Goal: Task Accomplishment & Management: Use online tool/utility

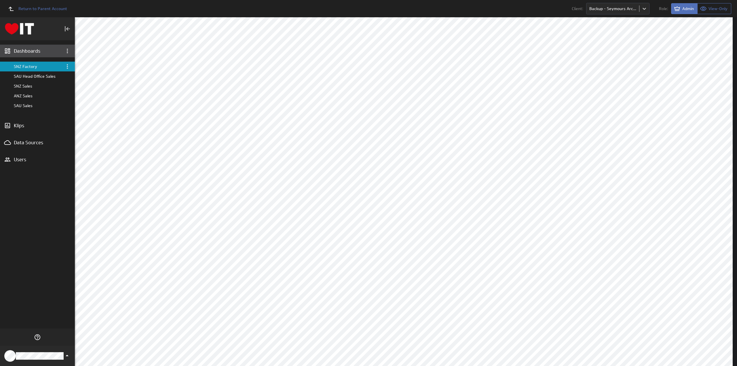
drag, startPoint x: 0, startPoint y: 0, endPoint x: 28, endPoint y: 51, distance: 58.0
click at [28, 51] on div "Dashboards" at bounding box center [37, 51] width 47 height 6
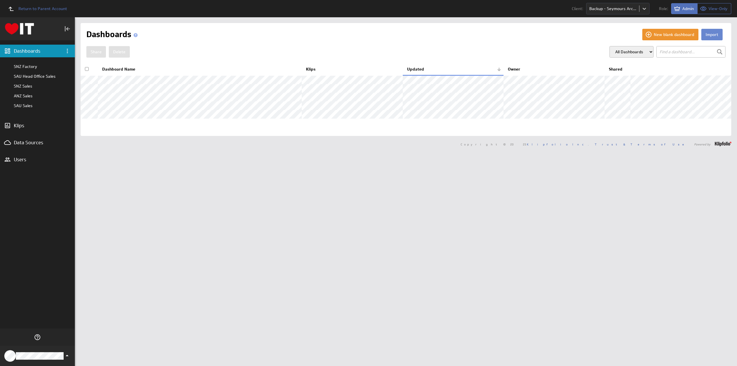
click at [707, 36] on button "Import" at bounding box center [712, 35] width 21 height 12
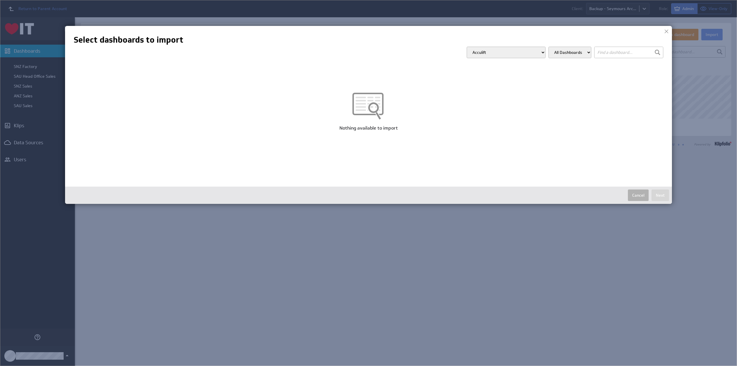
click at [487, 53] on select "Acculift Accuquip Active Healthcare Advance Build Aero Healthcare AFM Group All…" at bounding box center [506, 53] width 79 height 12
select select "d87fcfd4be543eee7b9d855844313e9e"
click at [478, 47] on select "Acculift Accuquip Active Healthcare Advance Build Aero Healthcare AFM Group All…" at bounding box center [506, 53] width 79 height 12
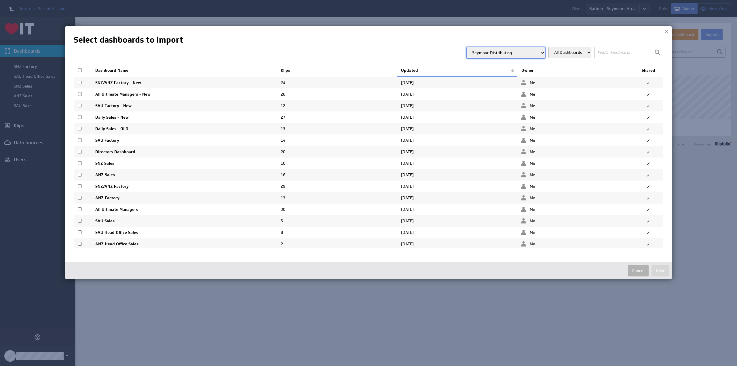
click at [80, 127] on input "checkbox" at bounding box center [80, 129] width 4 height 4
checkbox input "true"
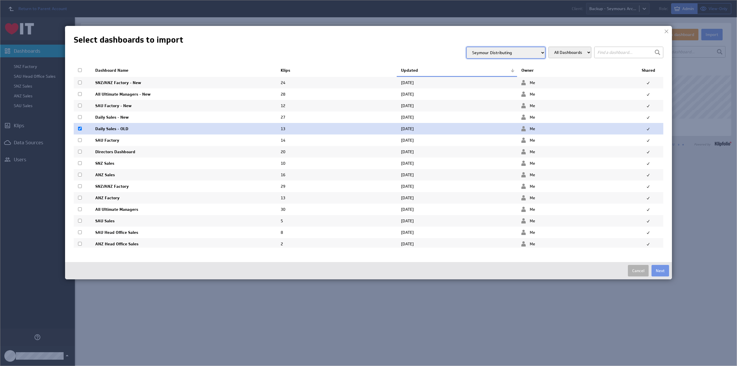
click at [79, 139] on input "checkbox" at bounding box center [80, 140] width 4 height 4
checkbox input "true"
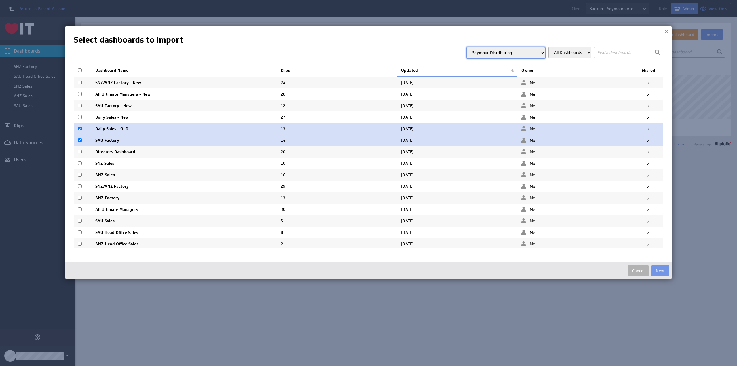
click at [80, 197] on input "checkbox" at bounding box center [80, 198] width 4 height 4
checkbox input "true"
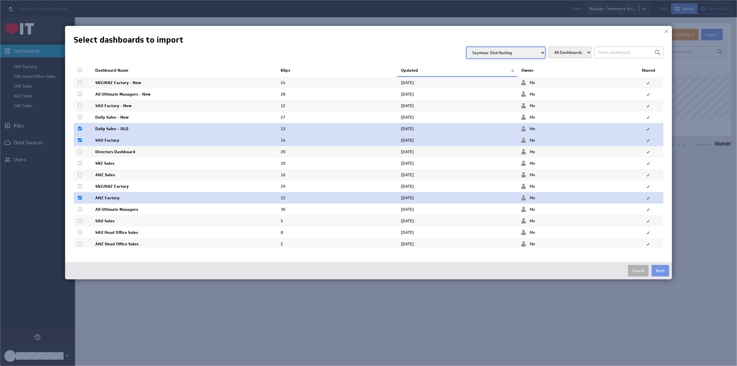
click at [80, 187] on input "checkbox" at bounding box center [80, 186] width 4 height 4
checkbox input "true"
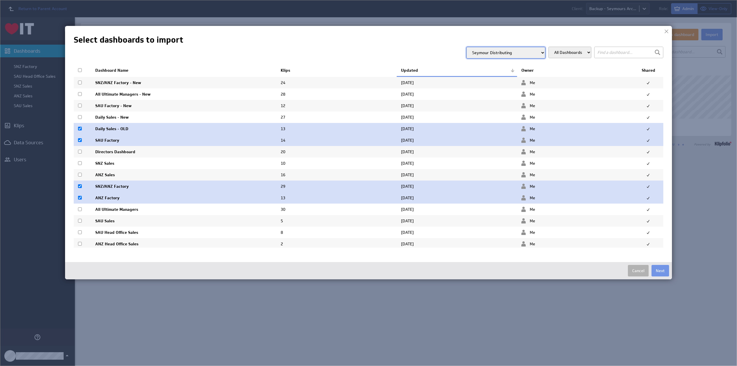
click at [80, 208] on input "checkbox" at bounding box center [80, 209] width 4 height 4
checkbox input "true"
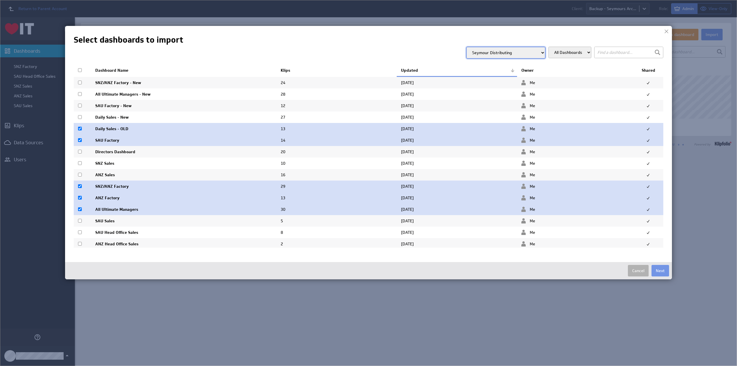
scroll to position [21, 0]
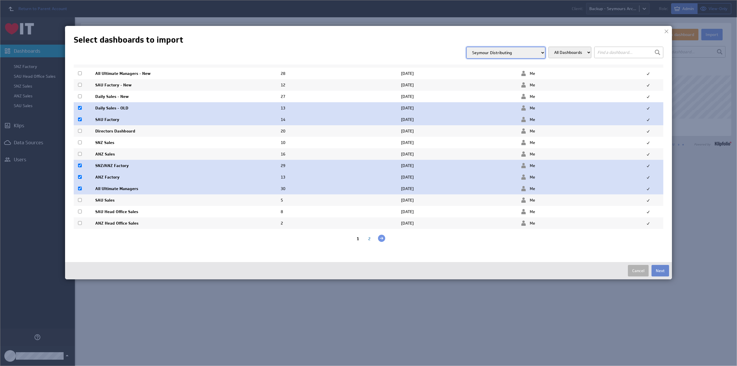
click at [663, 269] on button "Next" at bounding box center [661, 271] width 18 height 12
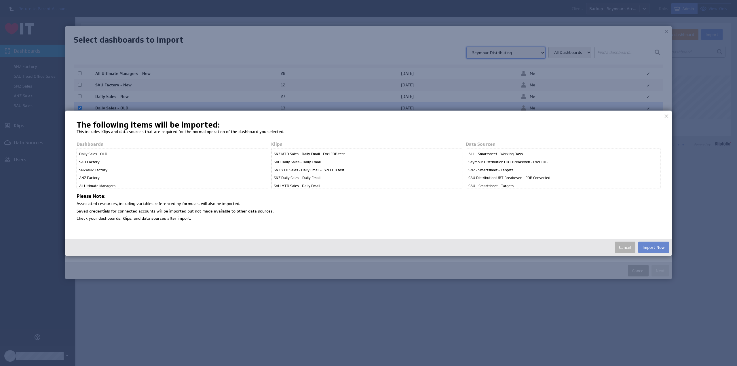
click at [654, 247] on button "Import Now" at bounding box center [654, 248] width 31 height 12
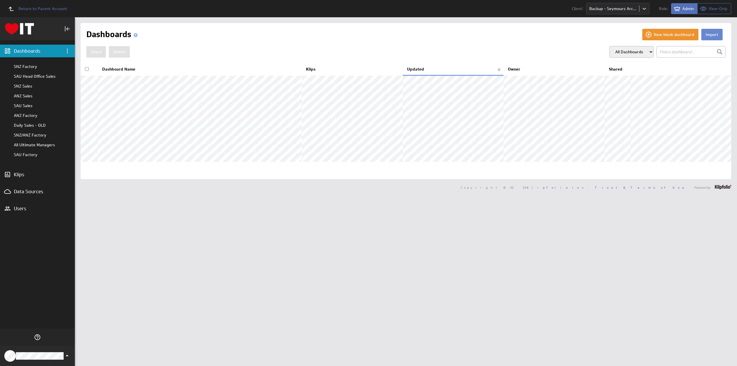
click at [708, 34] on button "Import" at bounding box center [712, 35] width 21 height 12
select select "d87fcfd4be543eee7b9d855844313e9e"
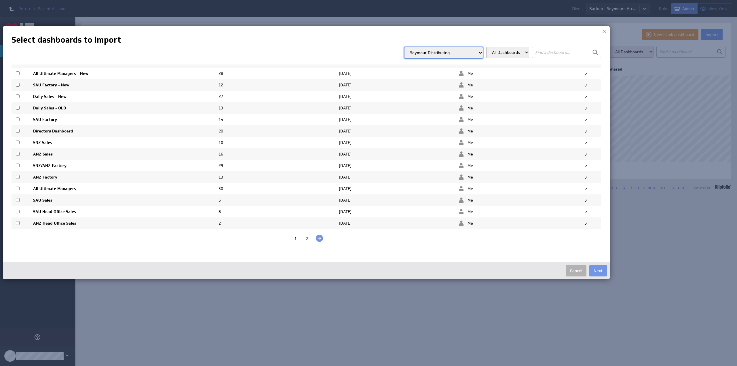
click at [306, 239] on div "2" at bounding box center [308, 238] width 12 height 5
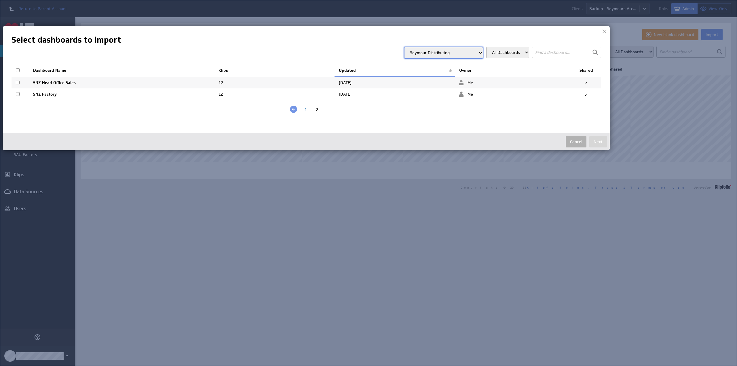
scroll to position [0, 0]
click at [18, 94] on input "checkbox" at bounding box center [18, 94] width 4 height 4
checkbox input "true"
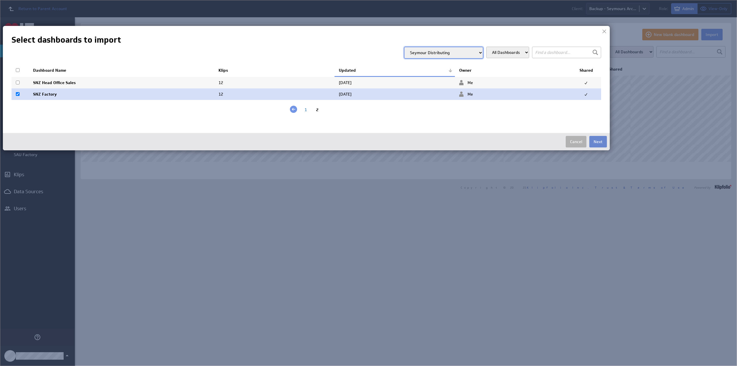
click at [599, 141] on button "Next" at bounding box center [599, 142] width 18 height 12
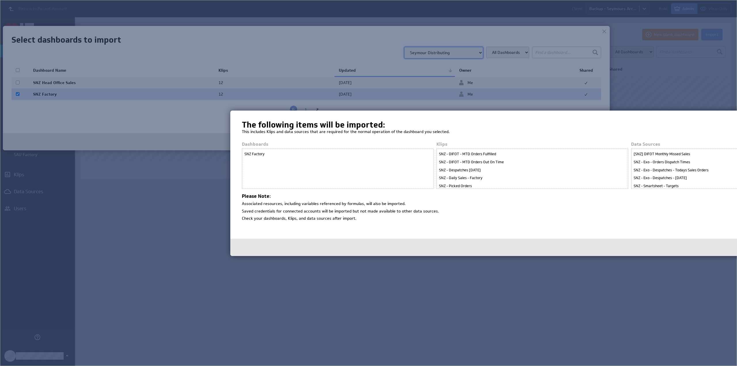
click at [143, 230] on img at bounding box center [368, 183] width 737 height 366
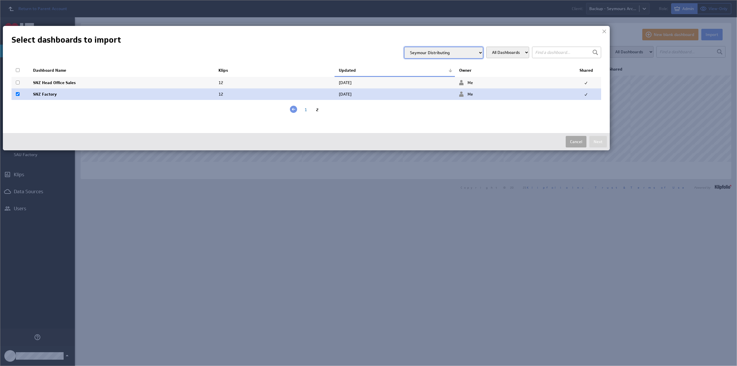
click at [576, 145] on button "Cancel" at bounding box center [576, 142] width 21 height 12
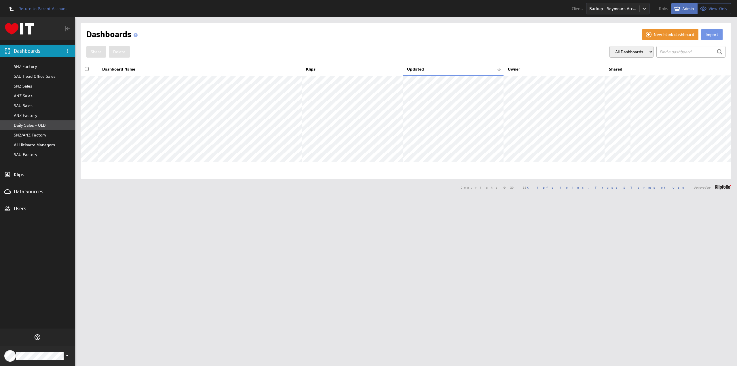
click at [29, 125] on div "Daily Sales - OLD" at bounding box center [43, 125] width 58 height 5
